Goal: Task Accomplishment & Management: Manage account settings

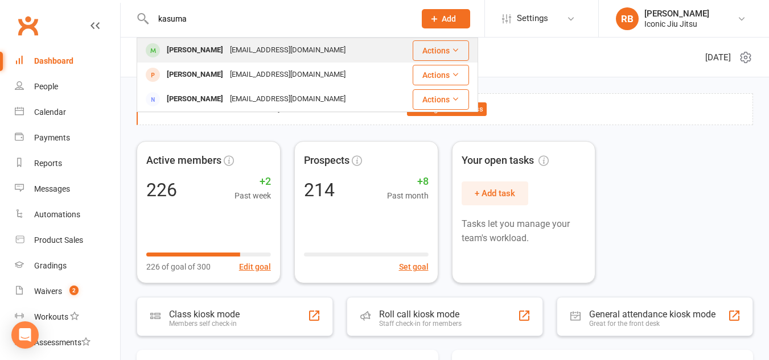
type input "kasuma"
click at [195, 42] on div "[PERSON_NAME]" at bounding box center [194, 50] width 63 height 17
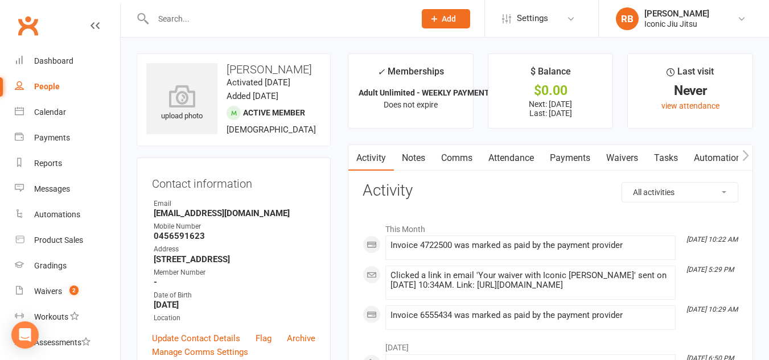
click at [509, 155] on link "Attendance" at bounding box center [512, 158] width 62 height 26
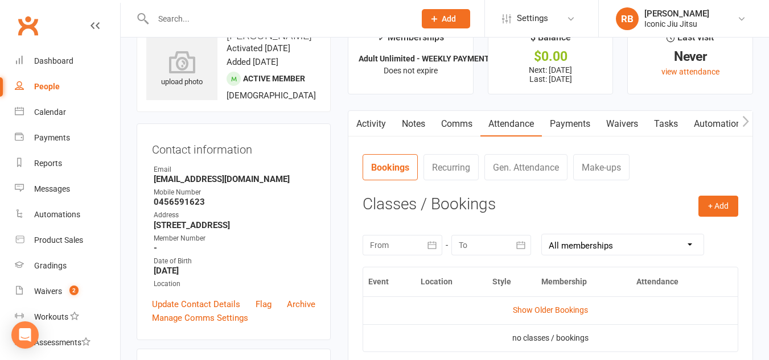
scroll to position [57, 0]
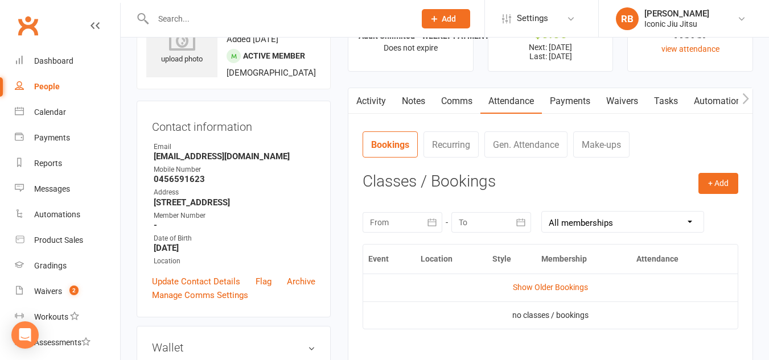
click at [370, 100] on link "Activity" at bounding box center [372, 101] width 46 height 26
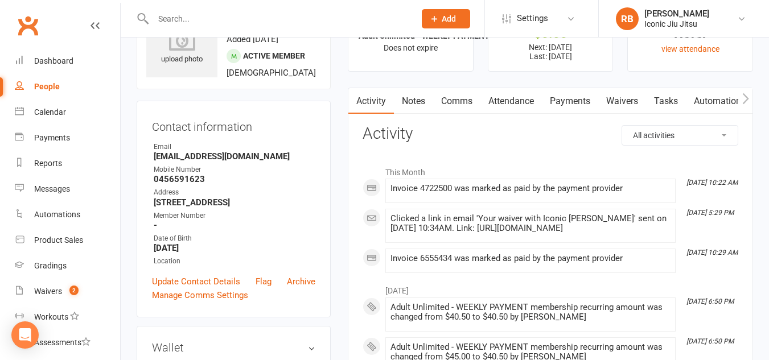
click at [414, 98] on link "Notes" at bounding box center [413, 101] width 39 height 26
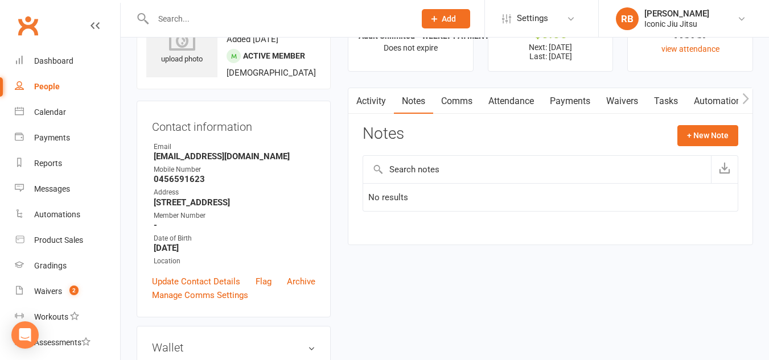
click at [452, 101] on link "Comms" at bounding box center [456, 101] width 47 height 26
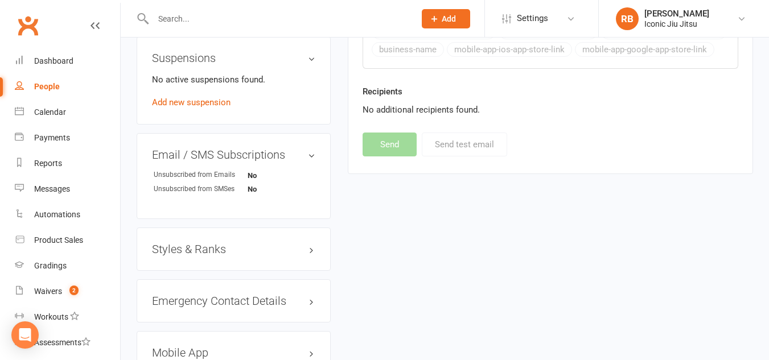
scroll to position [797, 0]
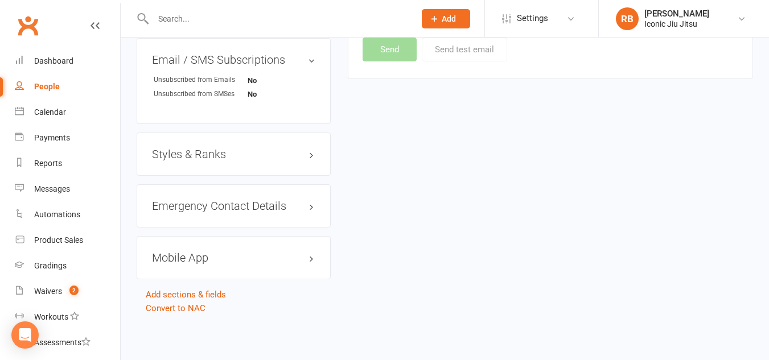
click at [246, 161] on h3 "Styles & Ranks" at bounding box center [233, 154] width 163 height 13
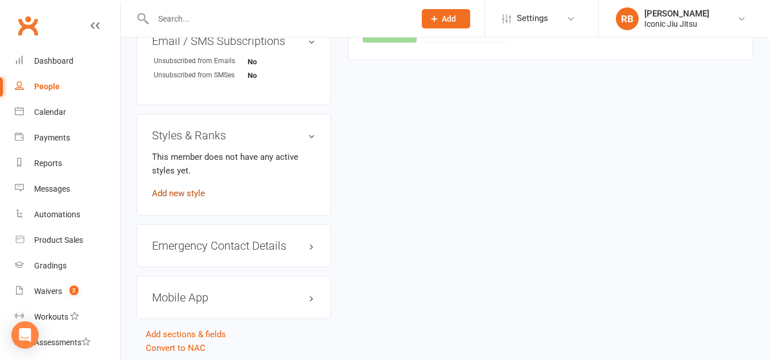
click at [187, 199] on link "Add new style" at bounding box center [178, 193] width 53 height 10
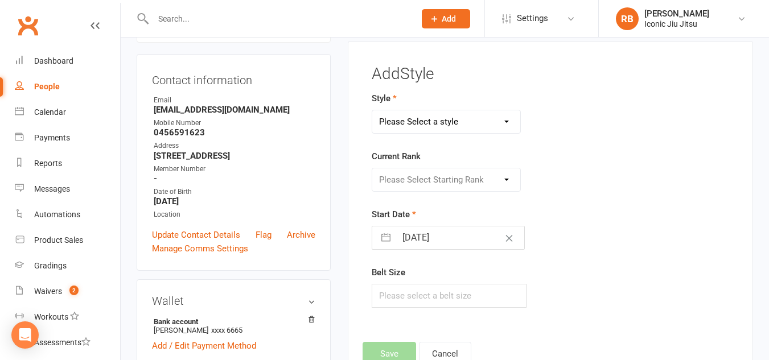
scroll to position [88, 0]
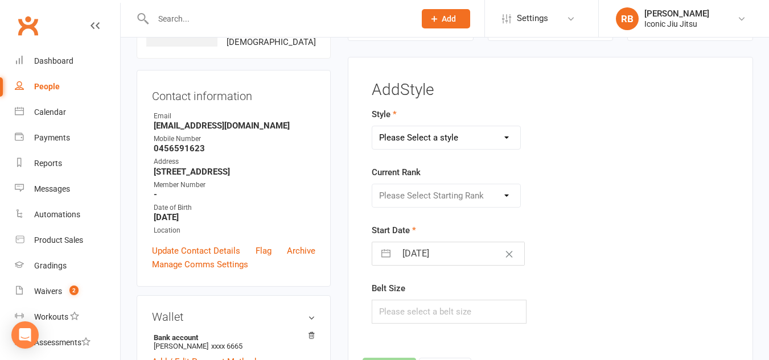
click at [467, 141] on select "Please Select a style ADULTS GRADING SYSTEM KIDS GRADING SYSTEM" at bounding box center [446, 137] width 148 height 23
select select "3361"
click at [372, 126] on select "Please Select a style ADULTS GRADING SYSTEM KIDS GRADING SYSTEM" at bounding box center [446, 137] width 148 height 23
click at [425, 198] on select "Please Select Starting Rank White Belt White Stripe 1 White Stripe 2 White Stri…" at bounding box center [446, 196] width 148 height 23
select select "39415"
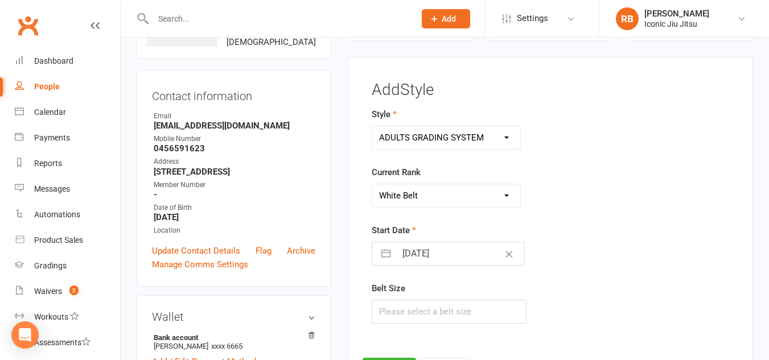
click at [372, 185] on select "Please Select Starting Rank White Belt White Stripe 1 White Stripe 2 White Stri…" at bounding box center [446, 196] width 148 height 23
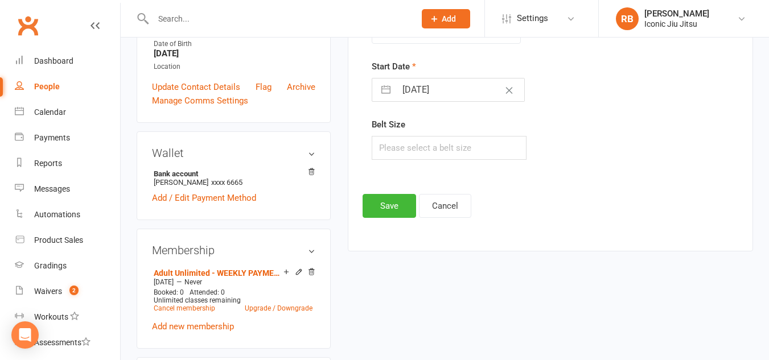
scroll to position [259, 0]
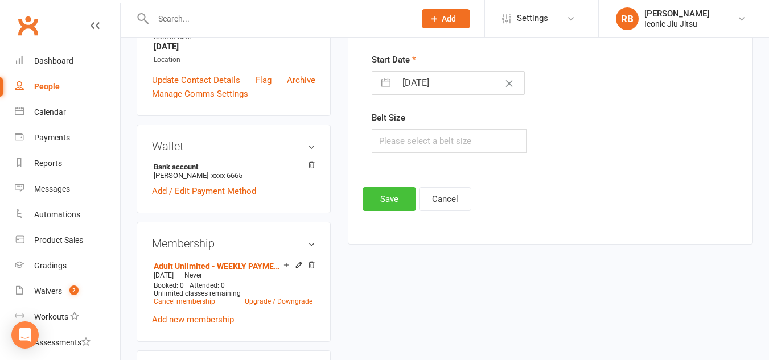
click at [386, 202] on button "Save" at bounding box center [390, 199] width 54 height 24
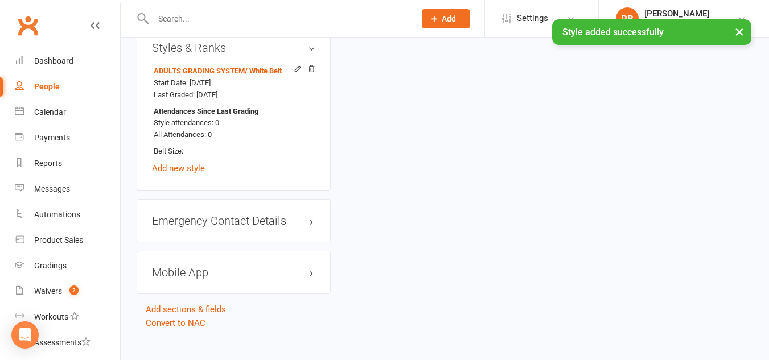
scroll to position [926, 0]
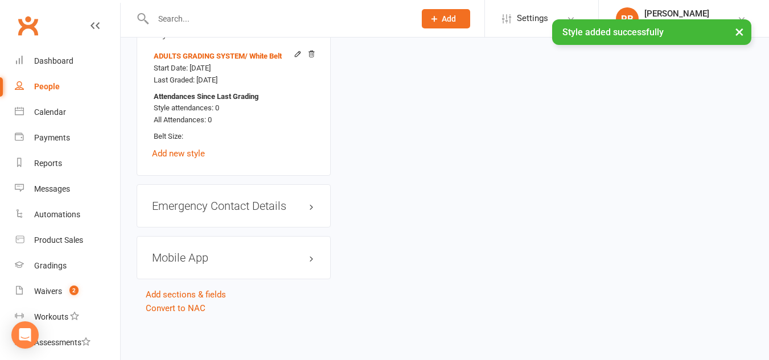
click at [251, 256] on h3 "Mobile App" at bounding box center [233, 258] width 163 height 13
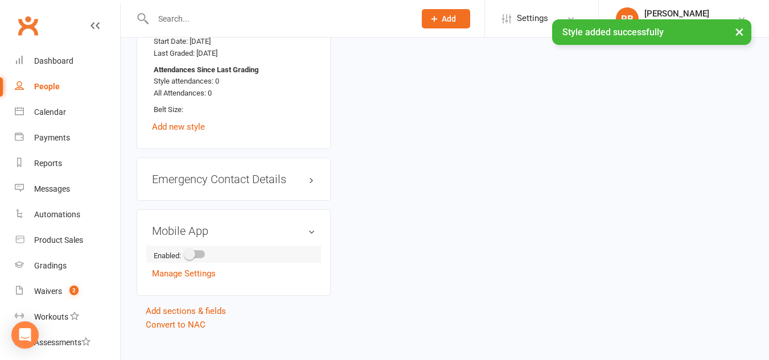
click at [194, 260] on span at bounding box center [189, 254] width 11 height 11
click at [186, 253] on input "checkbox" at bounding box center [186, 253] width 0 height 0
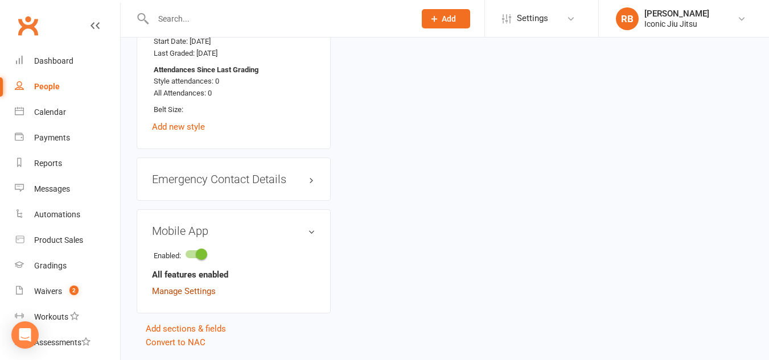
click at [191, 297] on link "Manage Settings" at bounding box center [184, 291] width 64 height 10
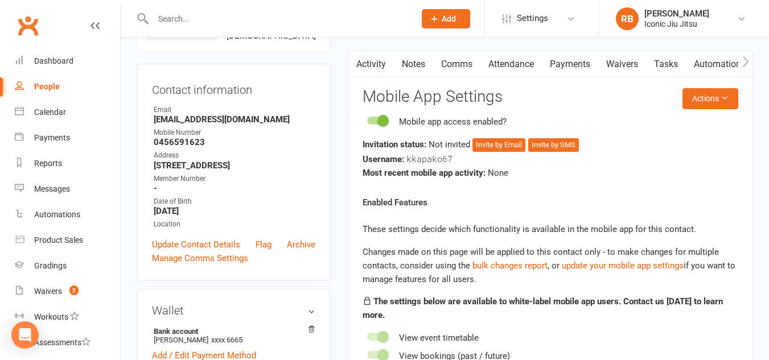
scroll to position [88, 0]
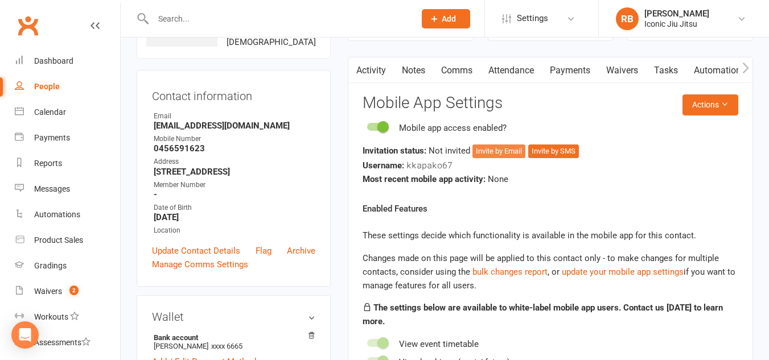
click at [505, 150] on button "Invite by Email" at bounding box center [499, 152] width 53 height 14
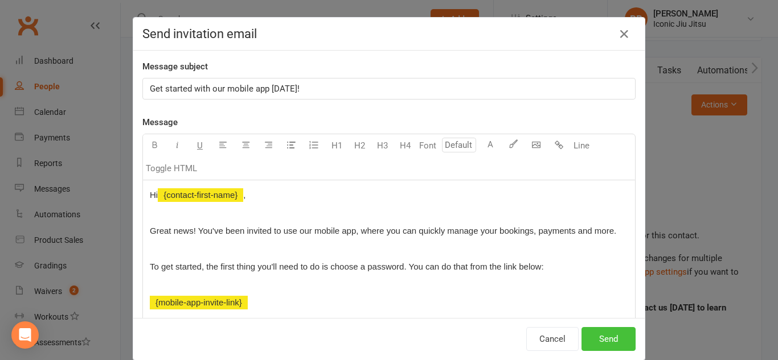
click at [606, 347] on button "Send" at bounding box center [608, 339] width 54 height 24
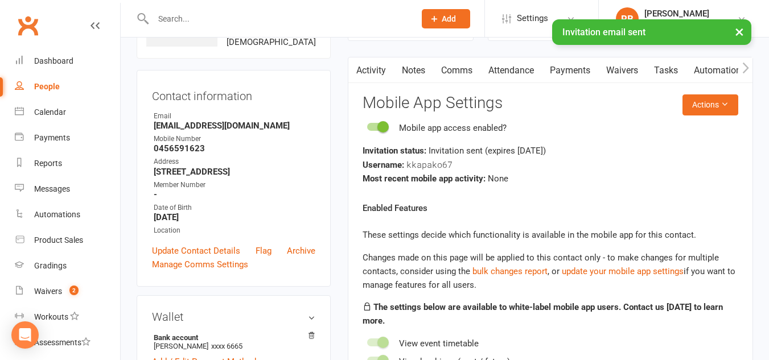
click at [509, 71] on link "Attendance" at bounding box center [512, 71] width 62 height 26
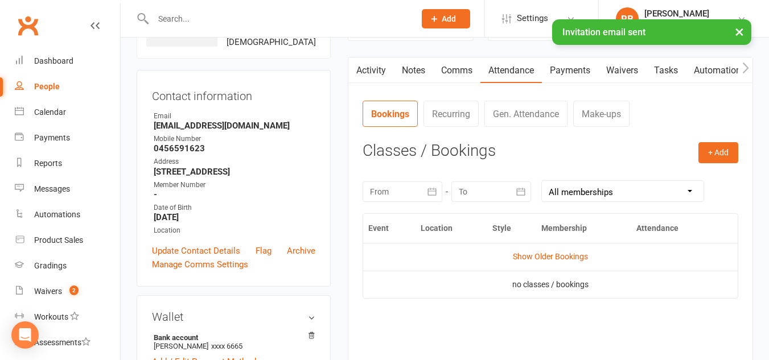
click at [463, 69] on link "Comms" at bounding box center [456, 71] width 47 height 26
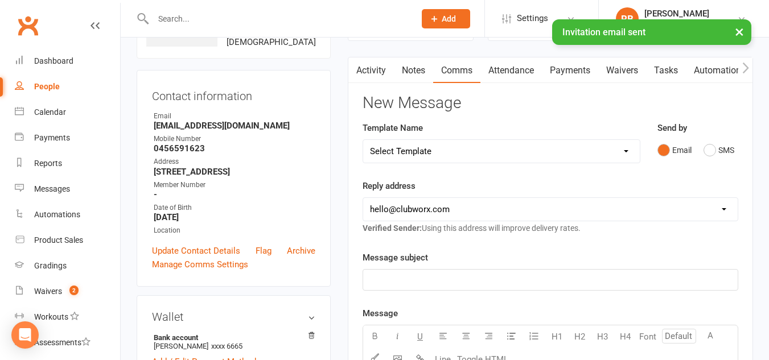
click at [425, 151] on select "Select Template [SMS] [Default template - review before using] Appointment remi…" at bounding box center [501, 151] width 277 height 23
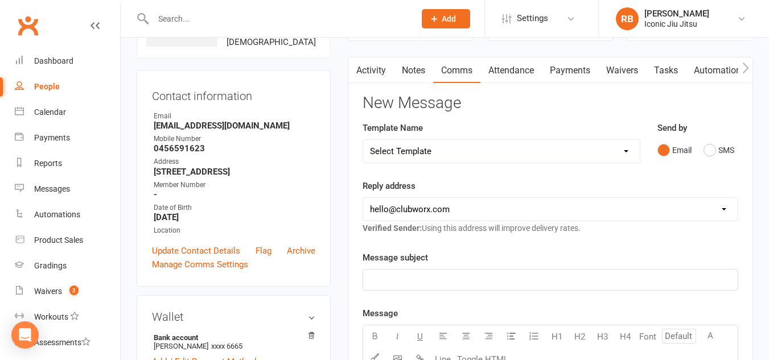
select select "17"
click at [363, 140] on select "Select Template [SMS] [Default template - review before using] Appointment remi…" at bounding box center [501, 151] width 277 height 23
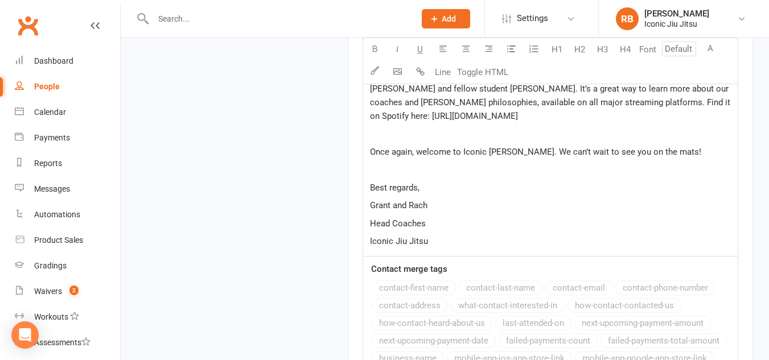
scroll to position [1511, 0]
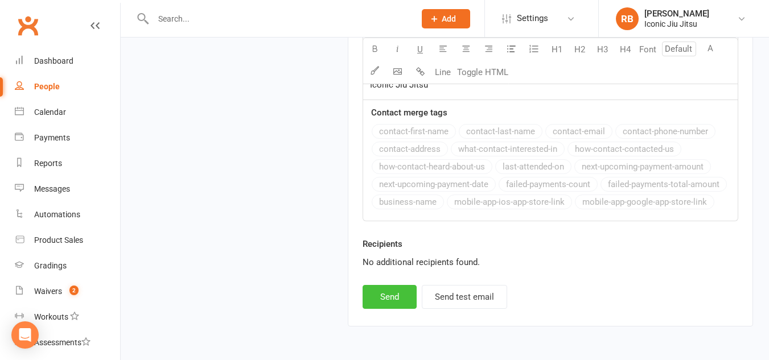
click at [399, 293] on button "Send" at bounding box center [390, 297] width 54 height 24
select select
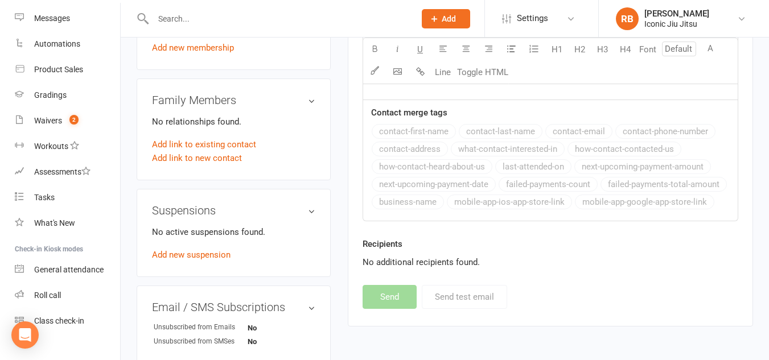
scroll to position [187, 0]
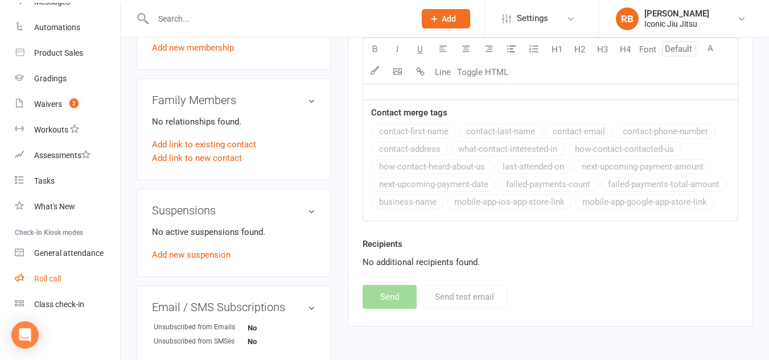
click at [48, 277] on div "Roll call" at bounding box center [47, 278] width 27 height 9
